Goal: Information Seeking & Learning: Find specific fact

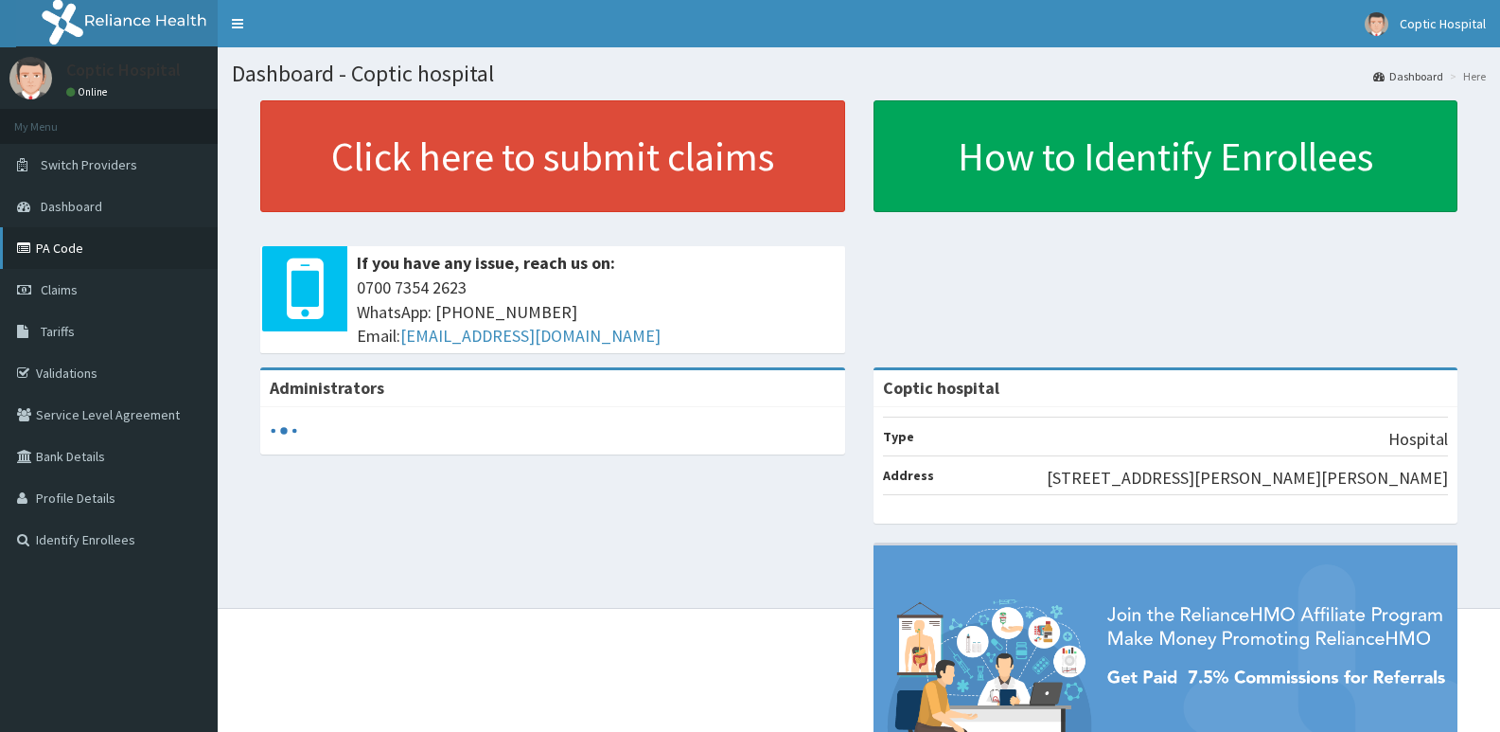
click at [88, 250] on link "PA Code" at bounding box center [109, 248] width 218 height 42
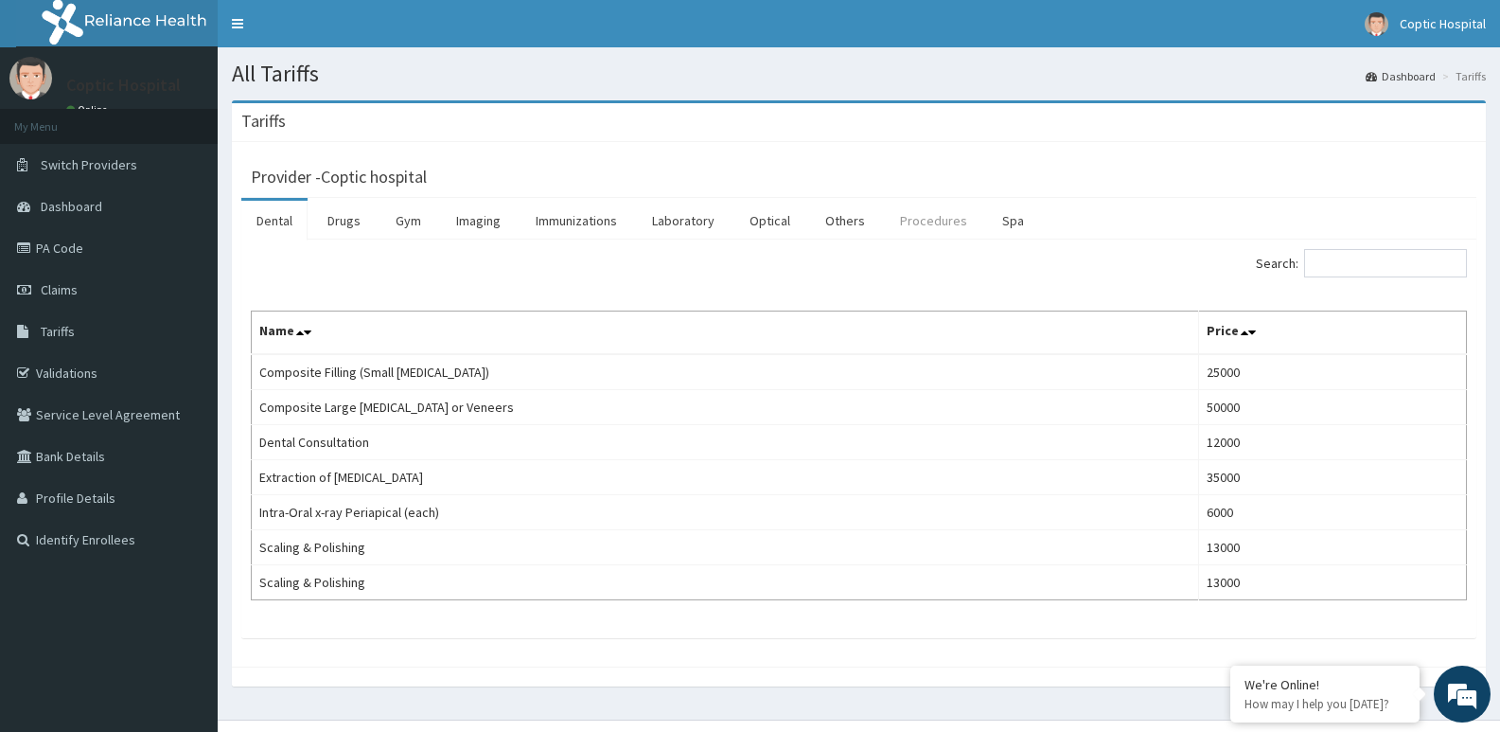
click at [954, 223] on link "Procedures" at bounding box center [933, 221] width 97 height 40
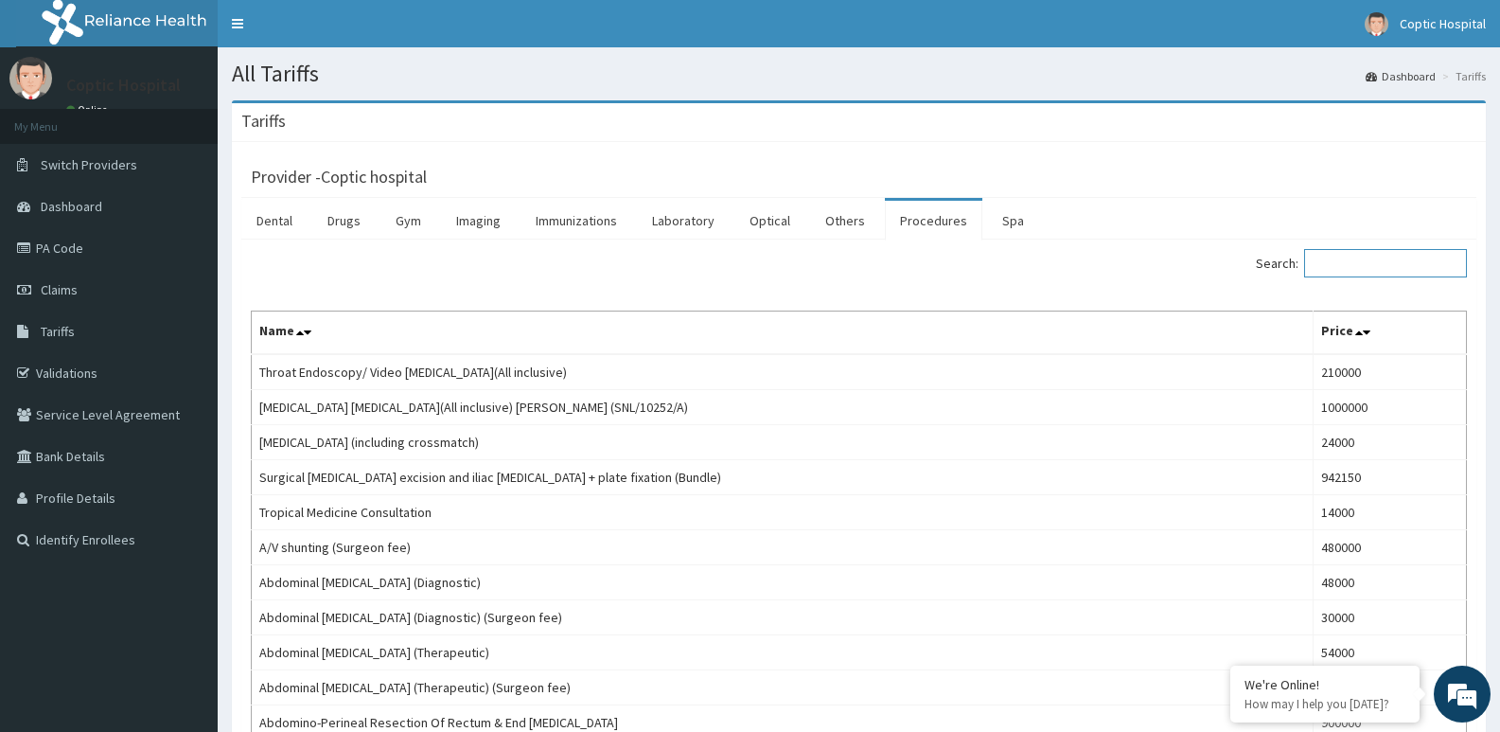
click at [1375, 257] on input "Search:" at bounding box center [1385, 263] width 163 height 28
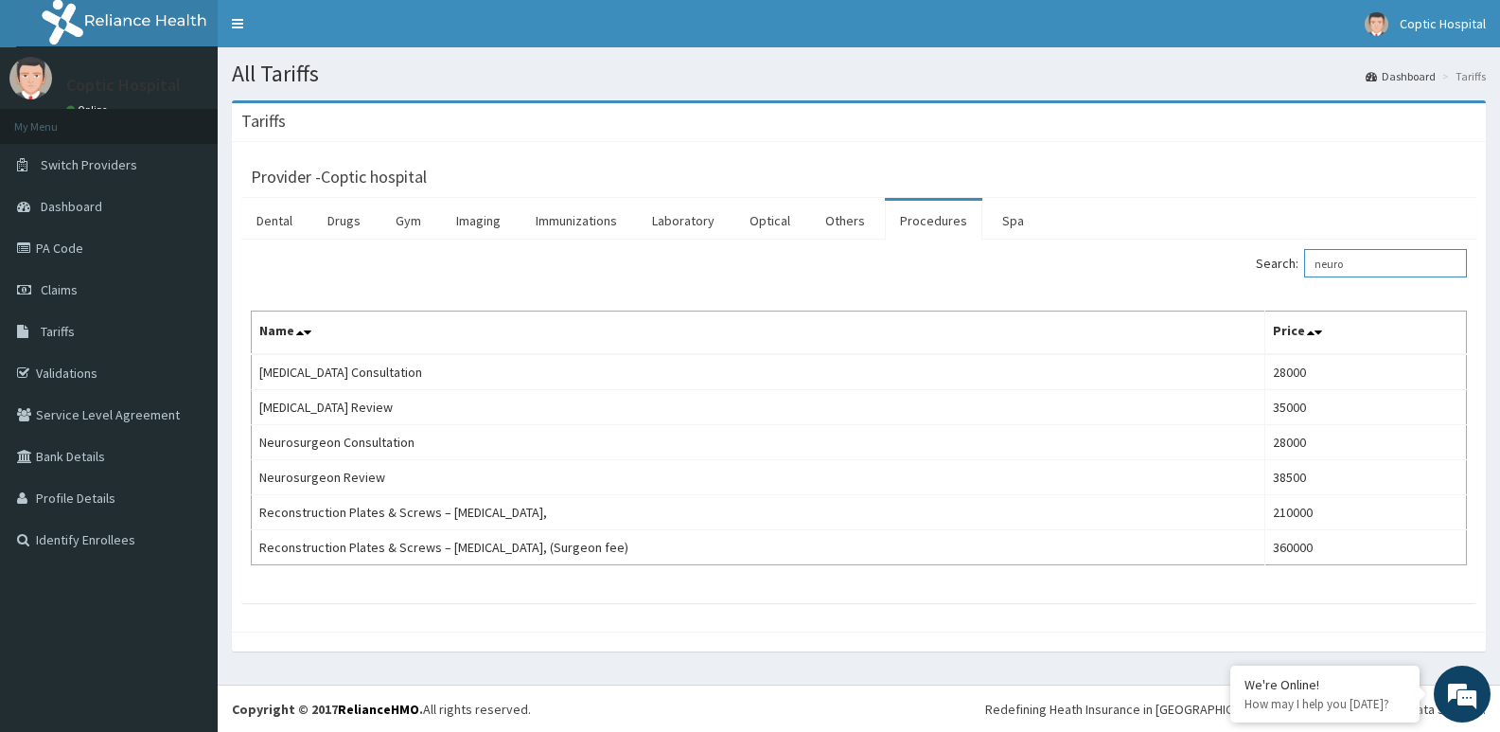
type input "neuro"
click at [84, 251] on link "PA Code" at bounding box center [109, 248] width 218 height 42
